Goal: Book appointment/travel/reservation

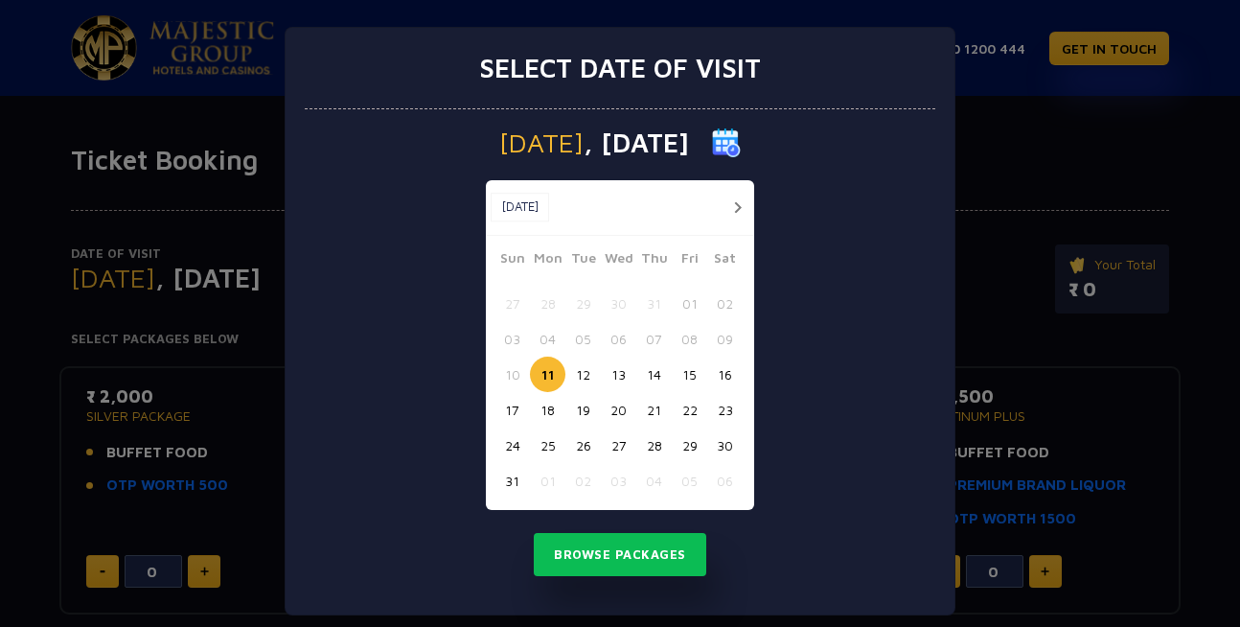
click at [721, 375] on button "16" at bounding box center [724, 373] width 35 height 35
click at [569, 567] on button "Browse Packages" at bounding box center [620, 555] width 172 height 44
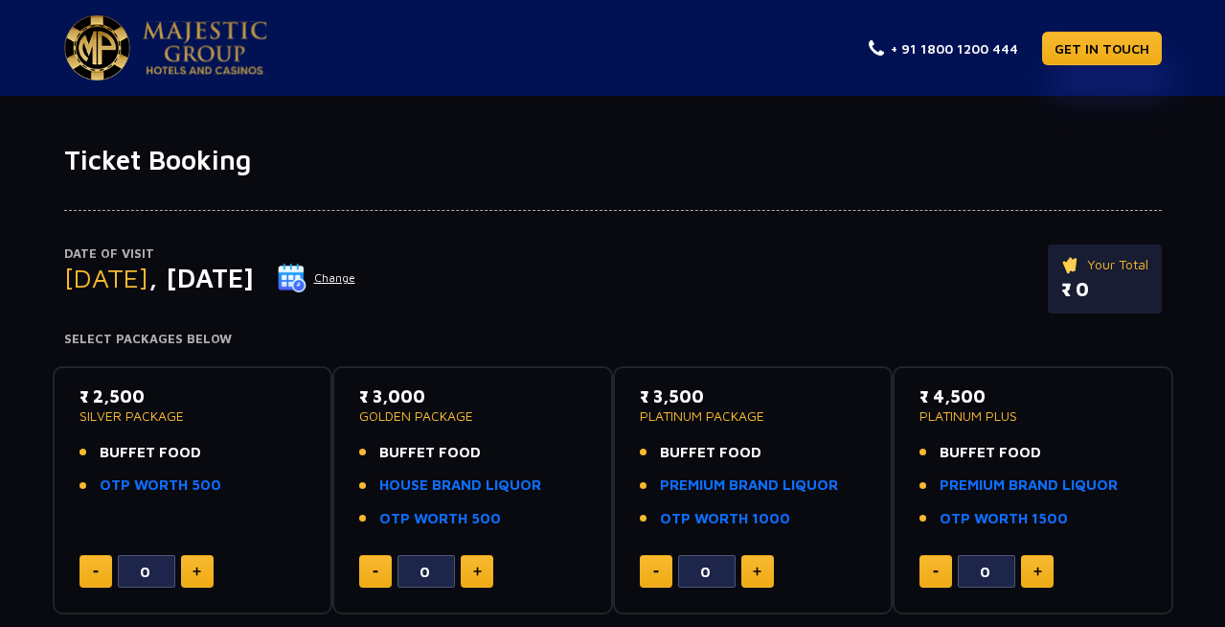
click at [472, 578] on button at bounding box center [477, 571] width 33 height 33
click at [385, 576] on button at bounding box center [375, 571] width 33 height 33
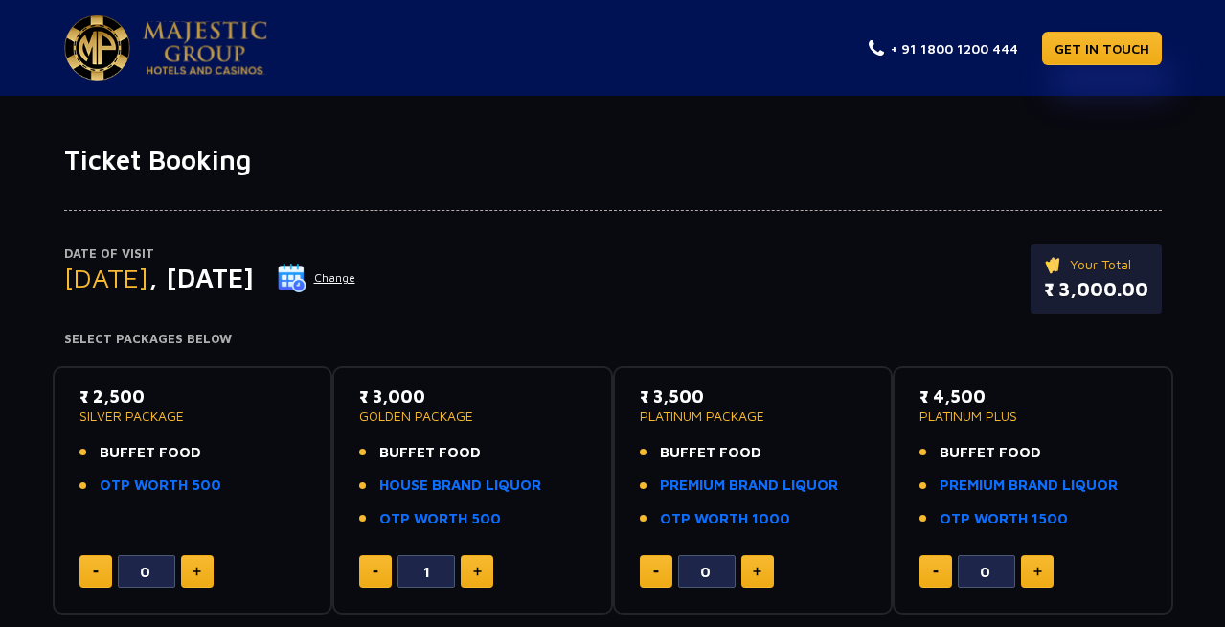
click at [385, 576] on button at bounding box center [375, 571] width 33 height 33
type input "0"
click at [397, 454] on span "BUFFET FOOD" at bounding box center [430, 453] width 102 height 22
copy span "BUFFET FOOD"
